Goal: Task Accomplishment & Management: Complete application form

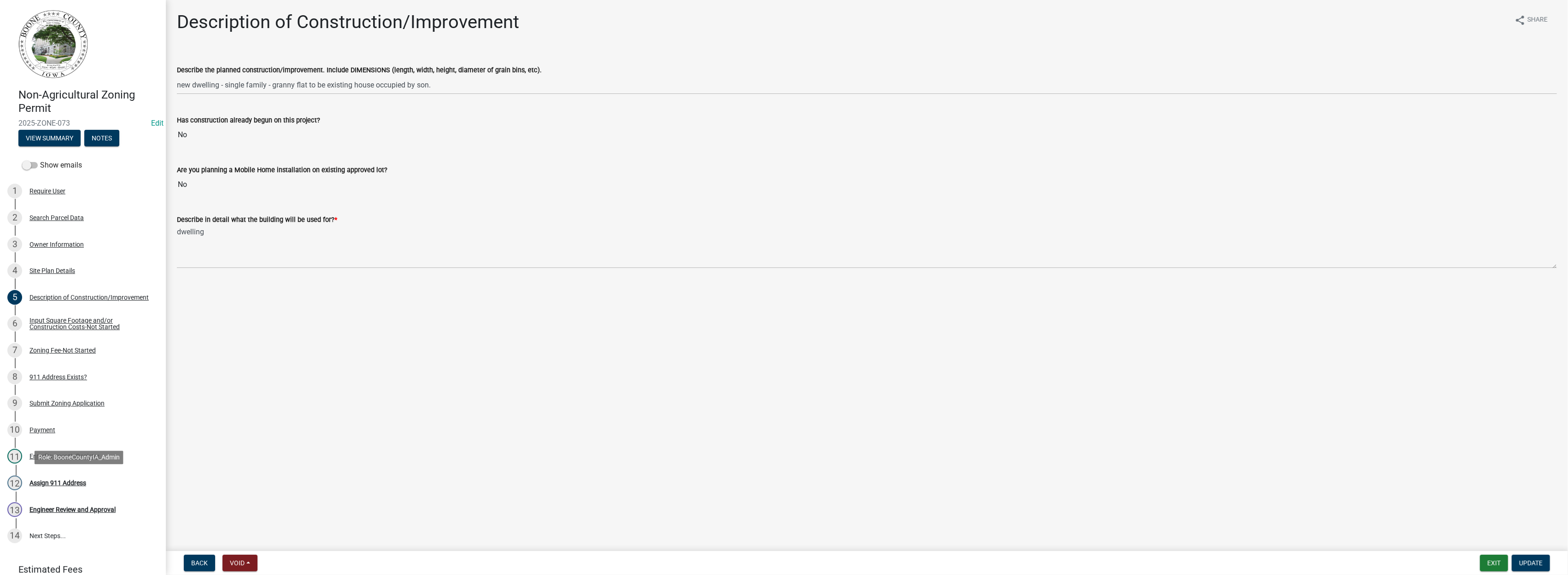
drag, startPoint x: 63, startPoint y: 483, endPoint x: 118, endPoint y: 458, distance: 60.4
click at [65, 483] on div "Assign 911 Address" at bounding box center [57, 483] width 57 height 7
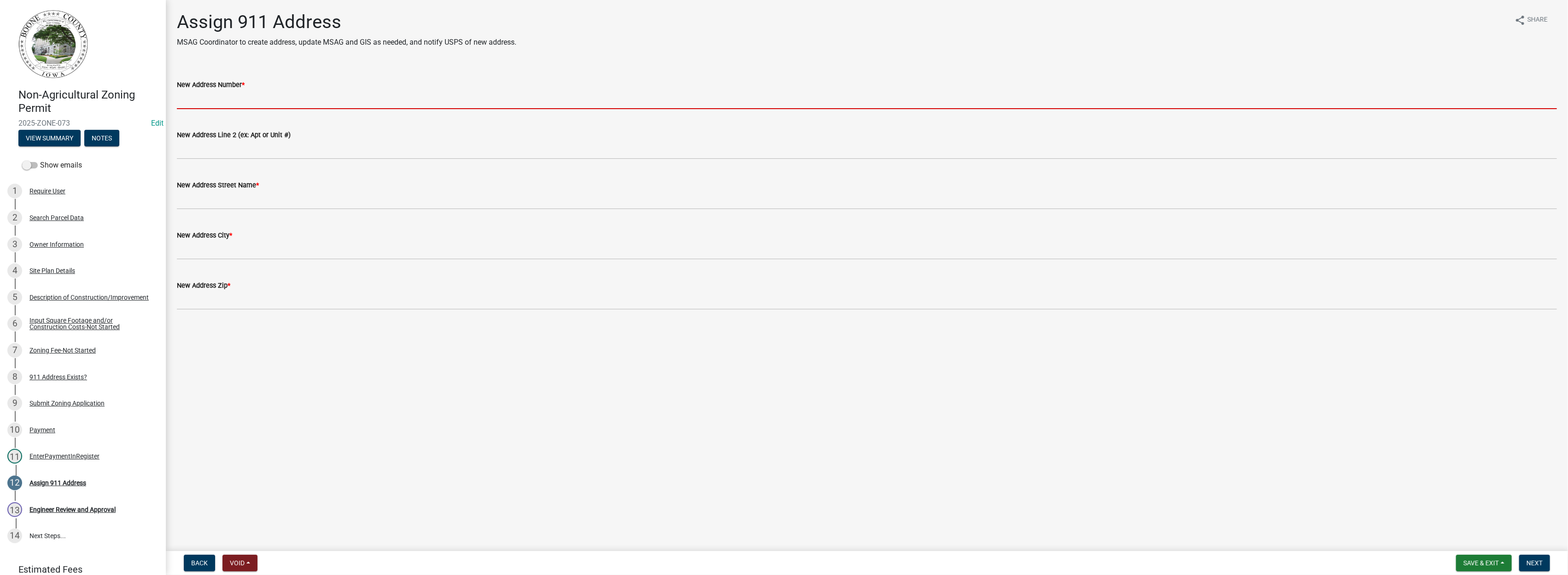
click at [244, 102] on input "New Address Number *" at bounding box center [867, 99] width 1380 height 19
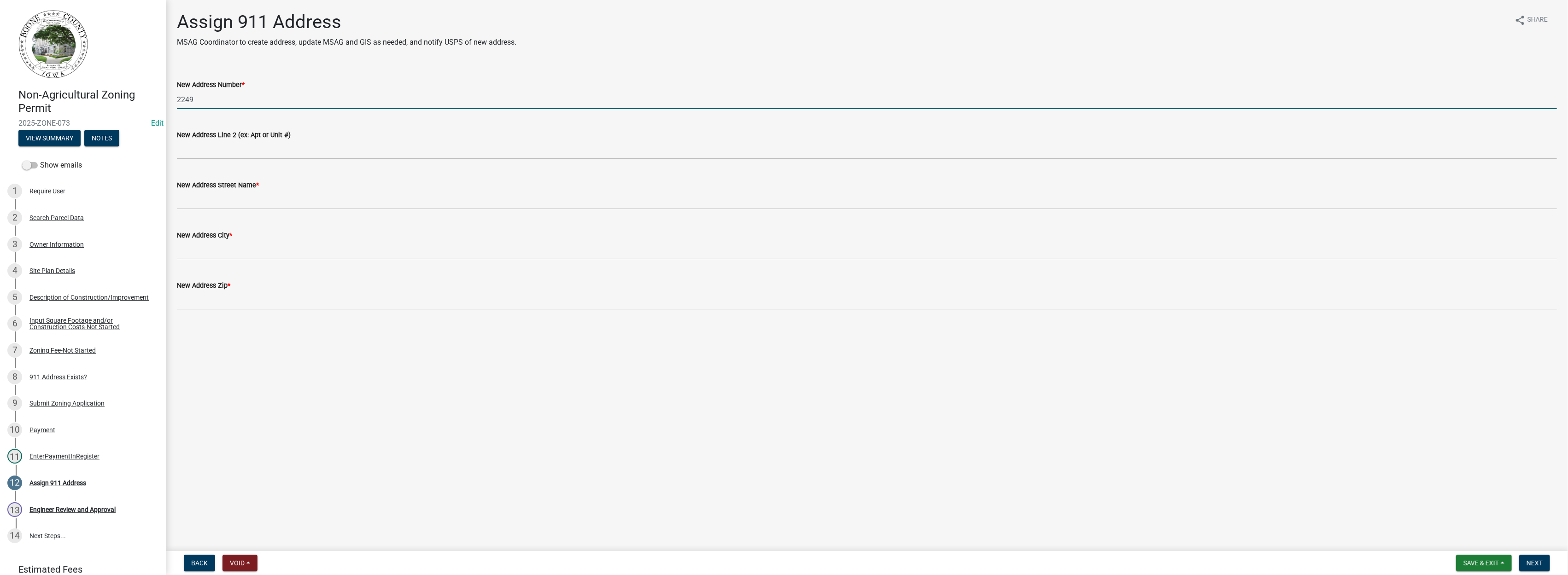
type input "2249"
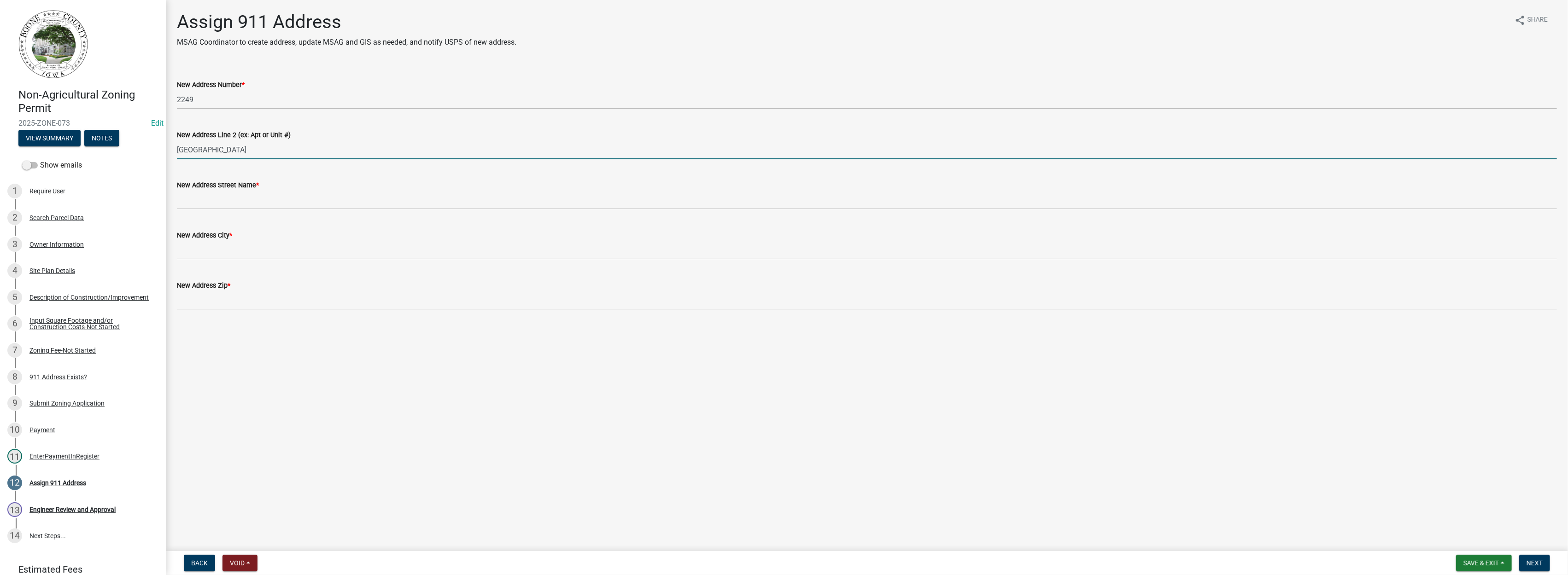
type input "[GEOGRAPHIC_DATA]"
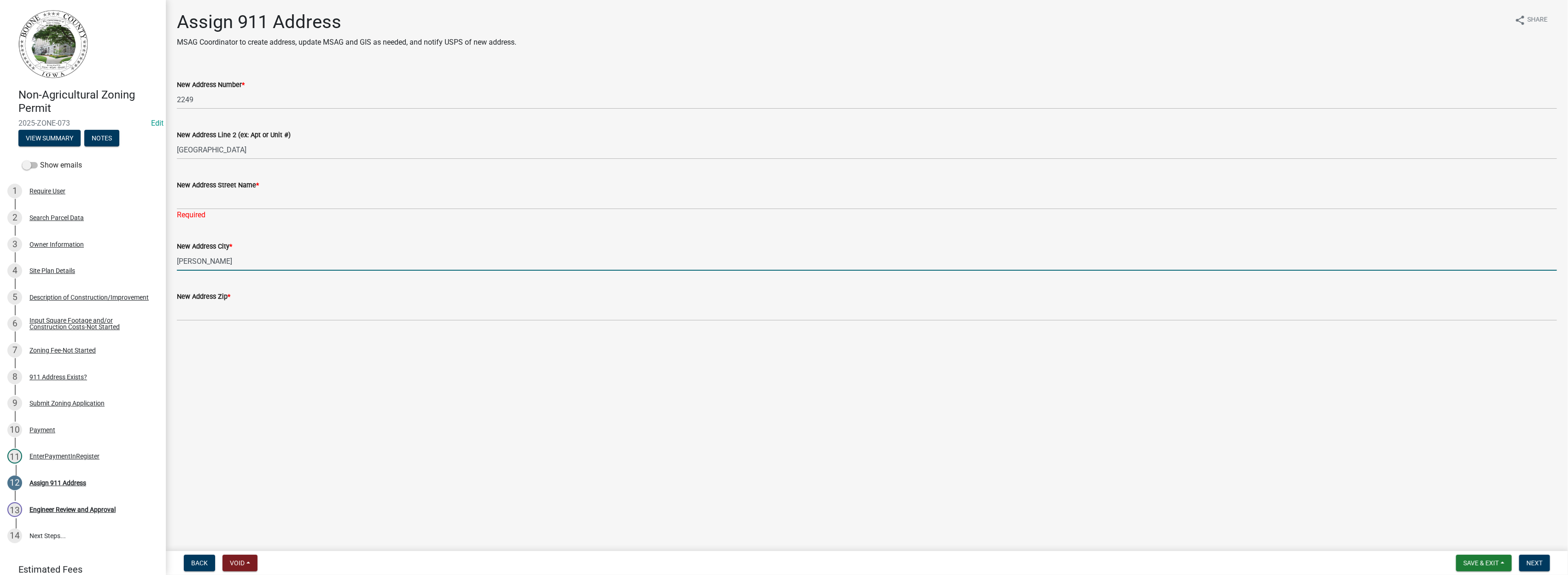
type input "[PERSON_NAME]"
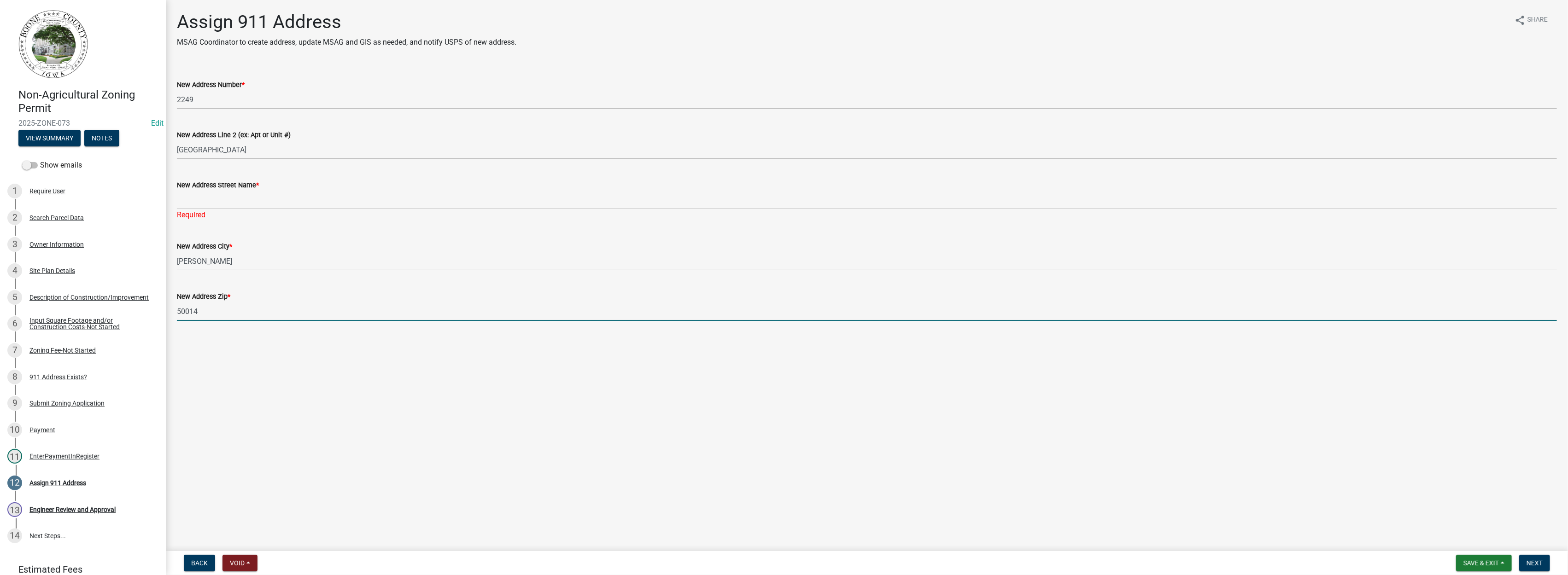
type input "50014"
click at [1533, 562] on span "Next" at bounding box center [1535, 563] width 16 height 7
click at [1544, 562] on button "Next" at bounding box center [1535, 563] width 31 height 16
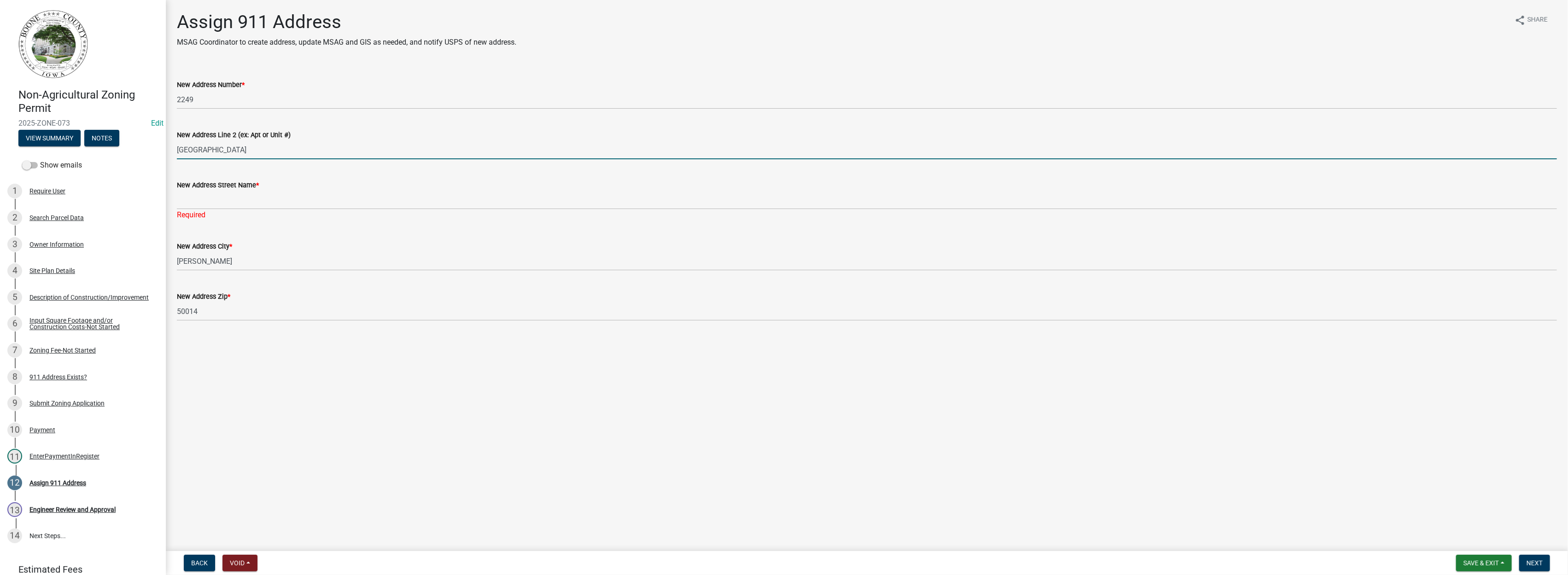
drag, startPoint x: 203, startPoint y: 151, endPoint x: 175, endPoint y: 150, distance: 28.0
click at [175, 150] on div "New Address Line 2 (ex: Apt or Unit #) [GEOGRAPHIC_DATA]" at bounding box center [867, 138] width 1394 height 43
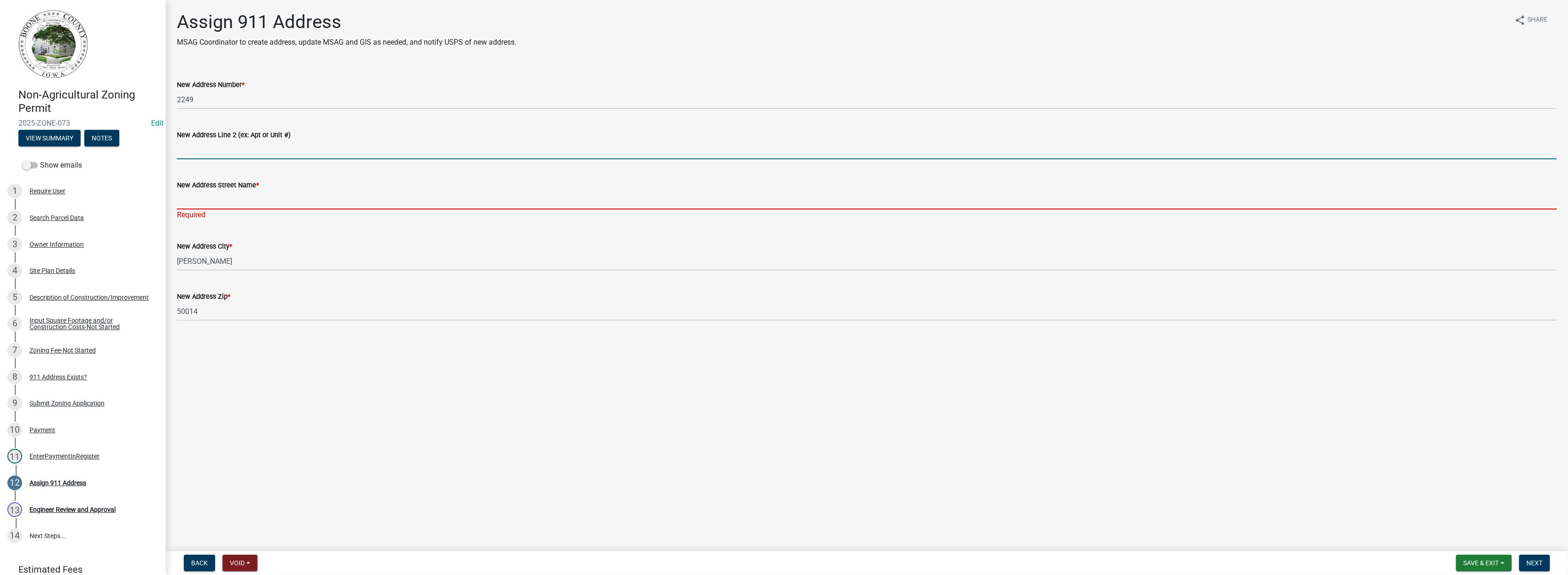
click at [195, 203] on input "New Address Street Name *" at bounding box center [867, 200] width 1380 height 19
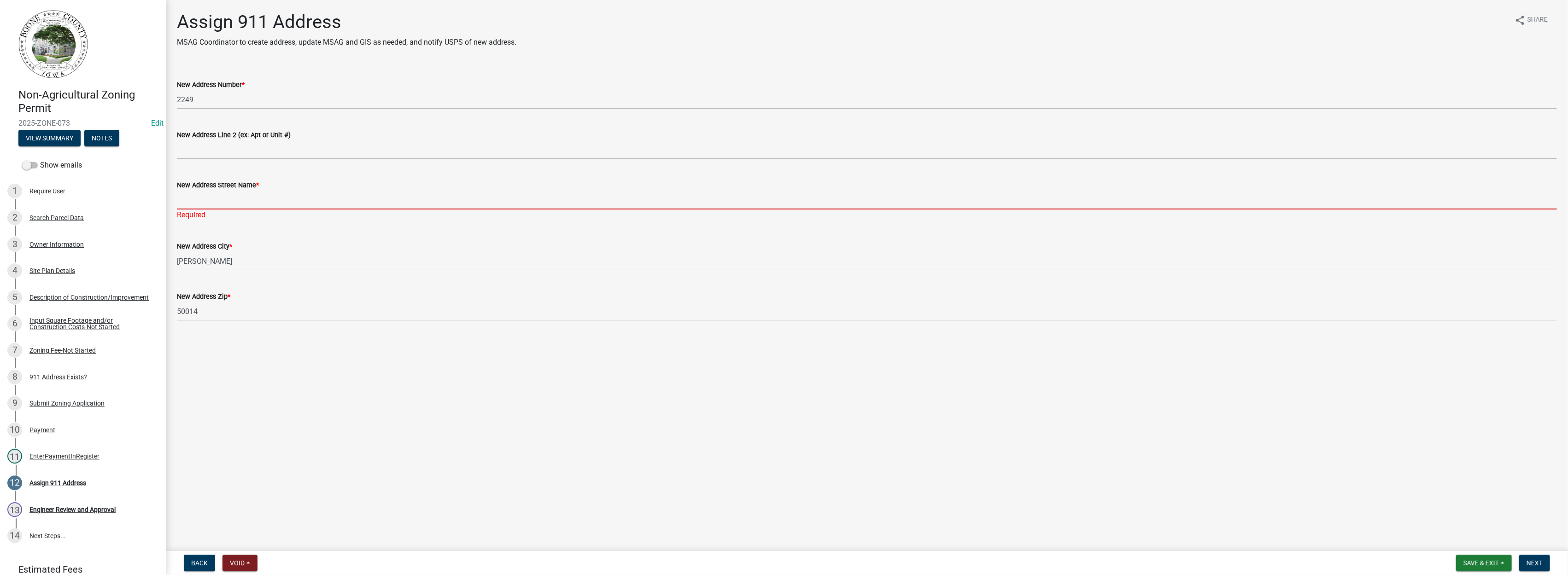
paste input "[GEOGRAPHIC_DATA]"
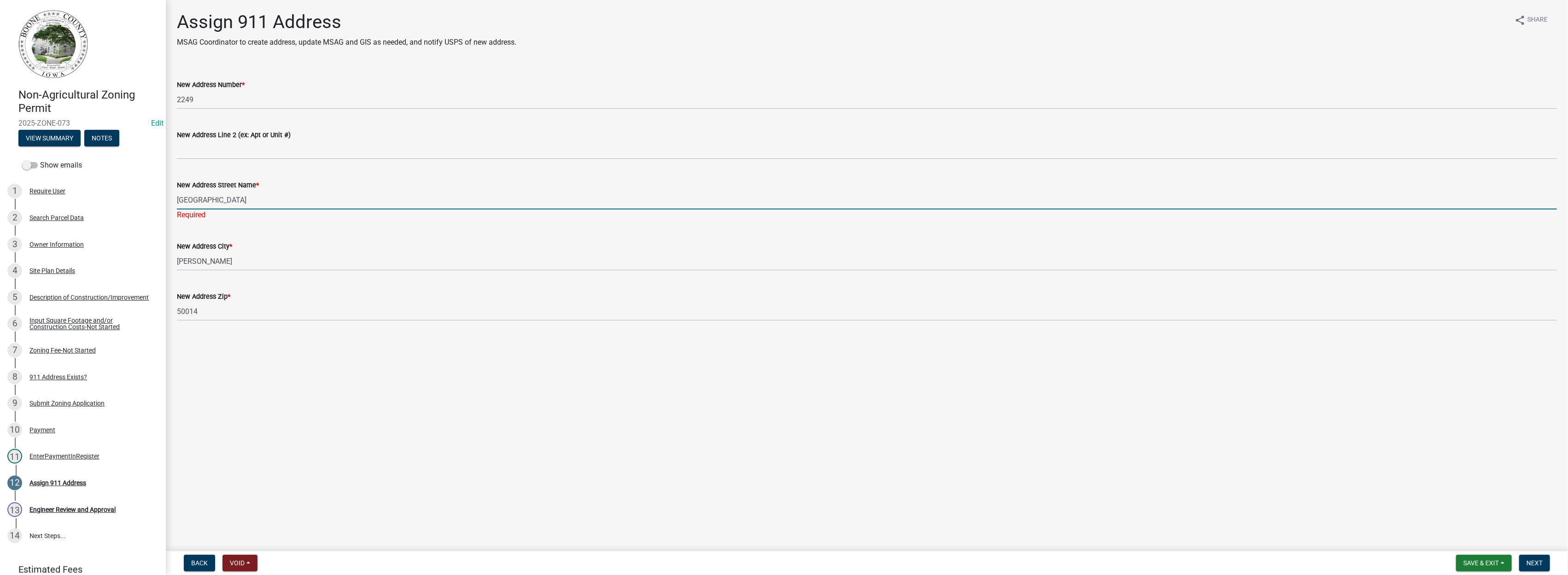
type input "[GEOGRAPHIC_DATA]"
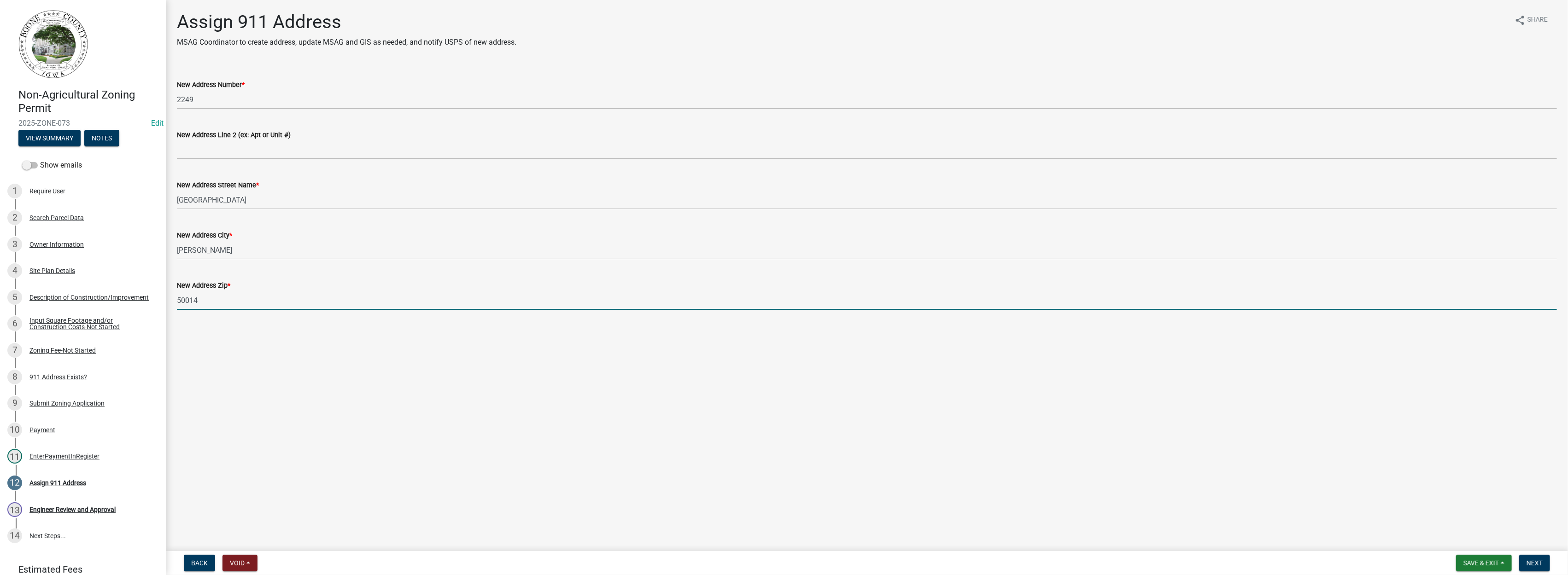
click at [499, 296] on form "New Address Zip * 50014" at bounding box center [867, 294] width 1380 height 30
click at [1537, 560] on span "Next" at bounding box center [1535, 563] width 16 height 7
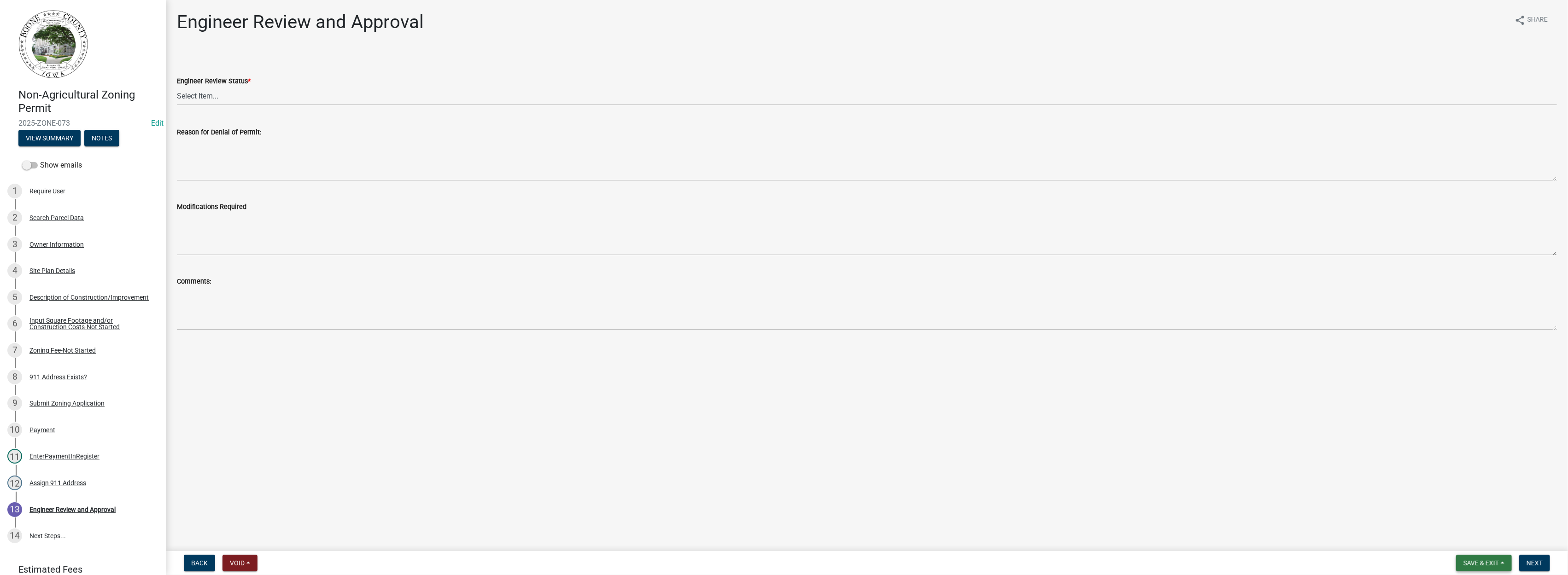
click at [1487, 561] on span "Save & Exit" at bounding box center [1481, 563] width 35 height 7
click at [1471, 537] on button "Save & Exit" at bounding box center [1475, 539] width 74 height 22
